Goal: Navigation & Orientation: Find specific page/section

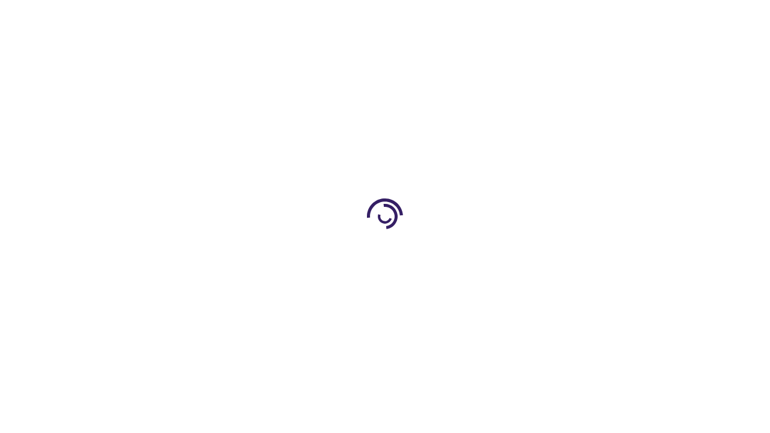
scroll to position [1543, 0]
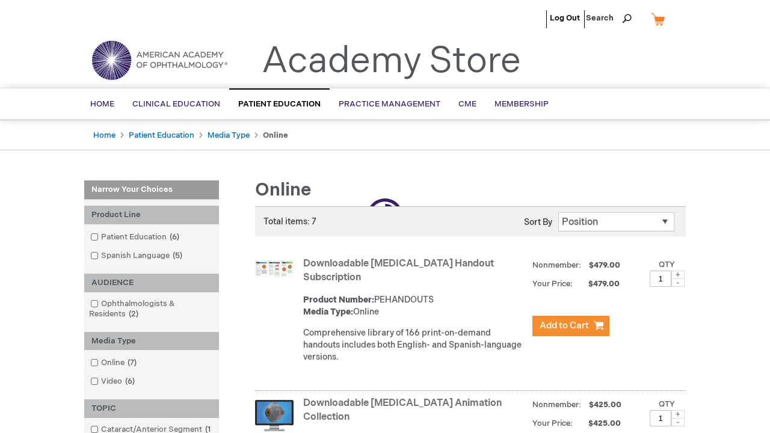
scroll to position [921, 0]
